Goal: Task Accomplishment & Management: Manage account settings

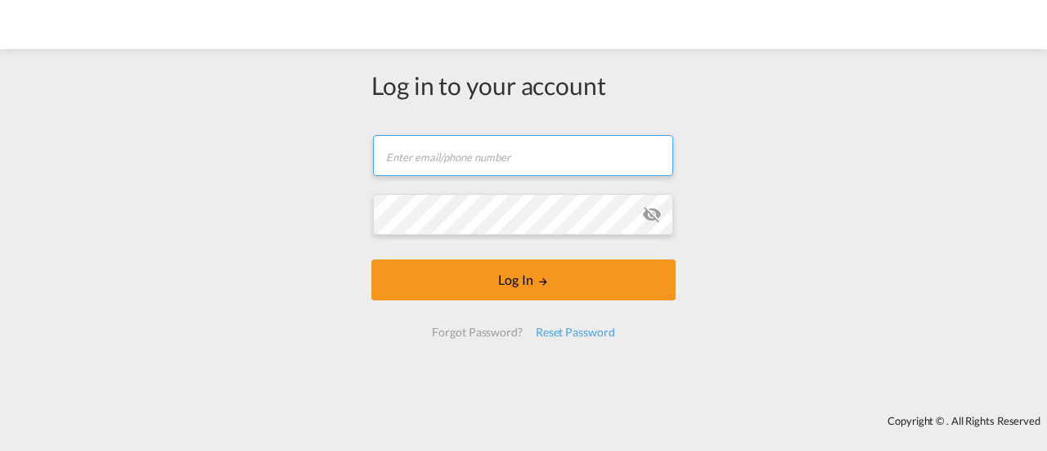
click at [489, 150] on input "text" at bounding box center [523, 155] width 300 height 41
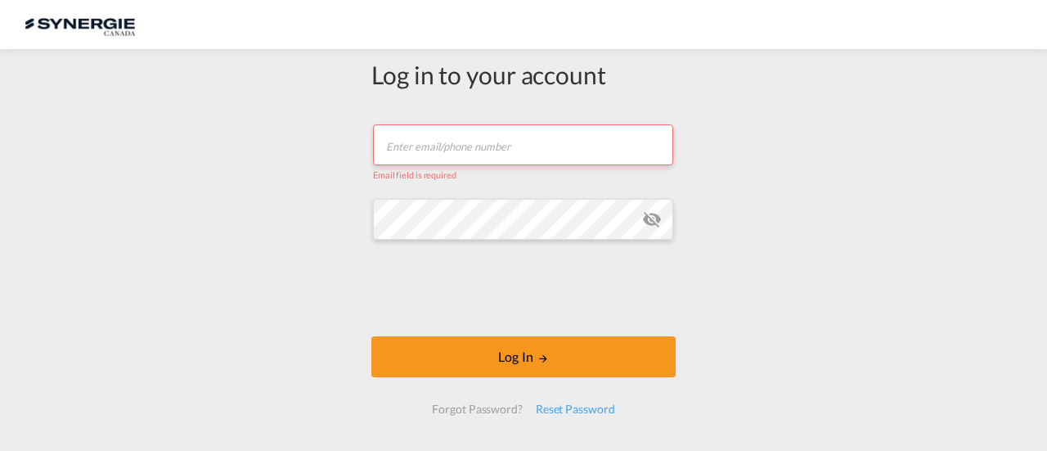
click at [466, 141] on input "text" at bounding box center [523, 144] width 300 height 41
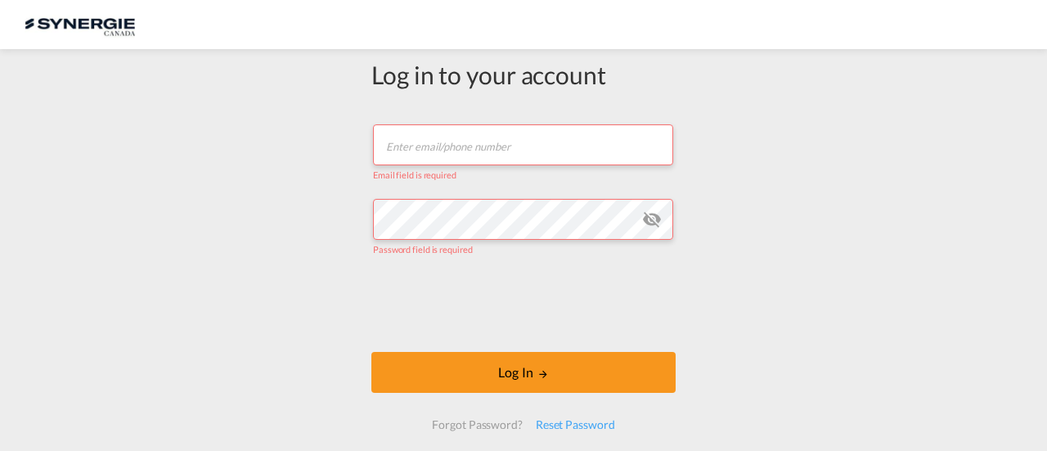
type input "[EMAIL_ADDRESS][DOMAIN_NAME]"
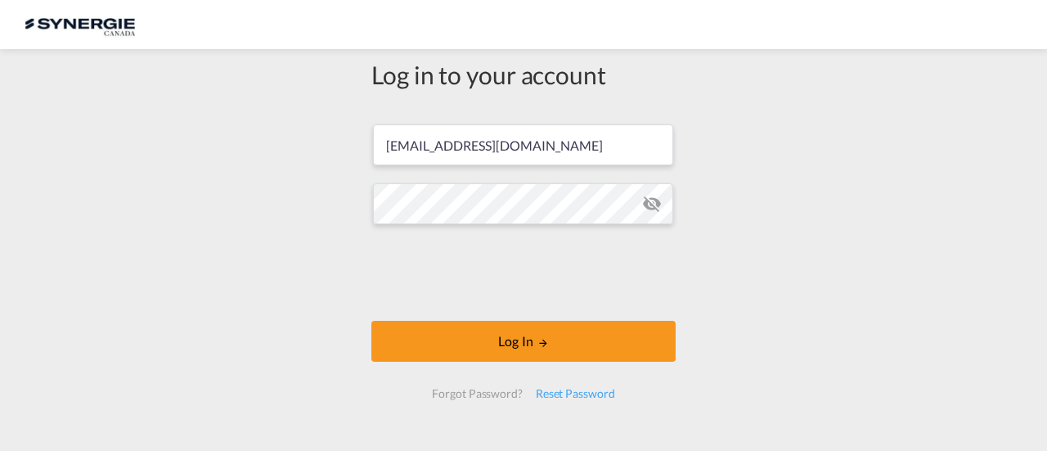
click at [642, 199] on md-icon "icon-eye-off" at bounding box center [652, 204] width 20 height 20
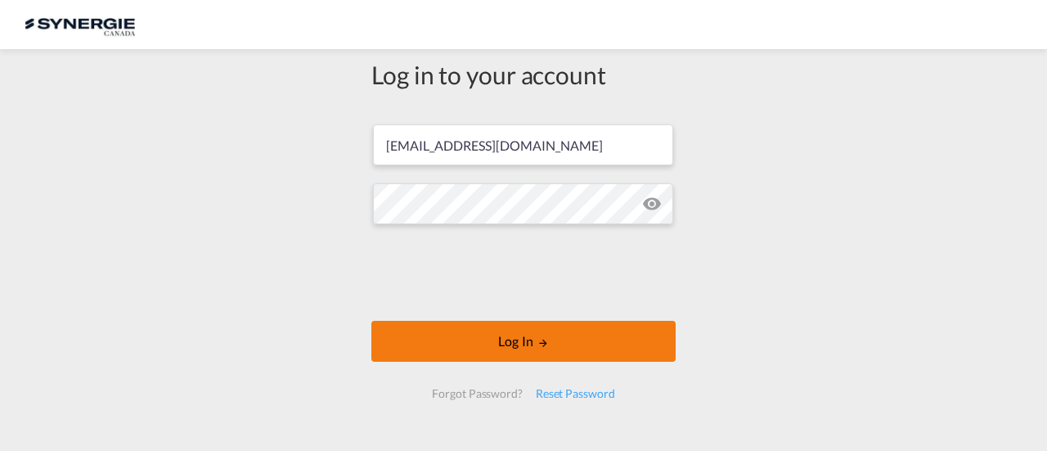
click at [460, 348] on button "Log In" at bounding box center [523, 341] width 304 height 41
click at [492, 348] on button "Log In" at bounding box center [523, 341] width 304 height 41
